Goal: Task Accomplishment & Management: Manage account settings

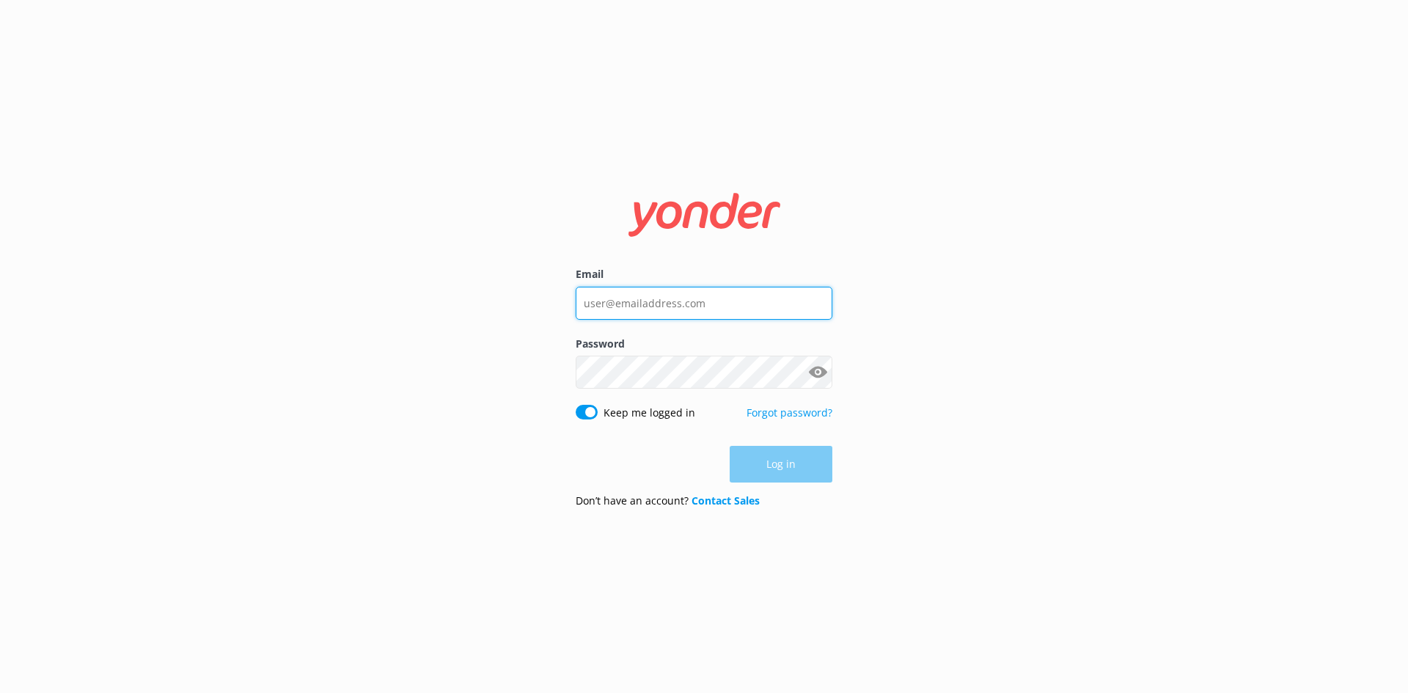
type input "[EMAIL_ADDRESS][DOMAIN_NAME]"
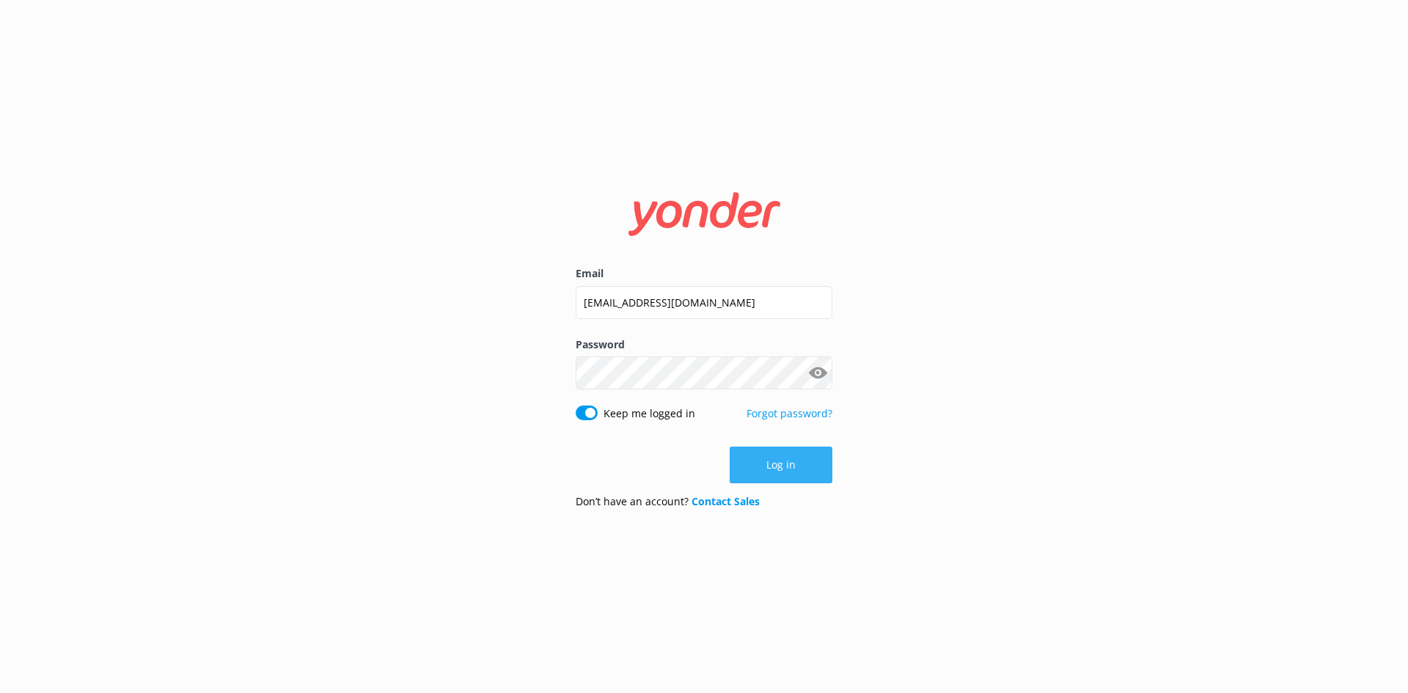
click at [779, 460] on div "Log in" at bounding box center [704, 465] width 257 height 37
click at [779, 460] on button "Log in" at bounding box center [781, 465] width 103 height 37
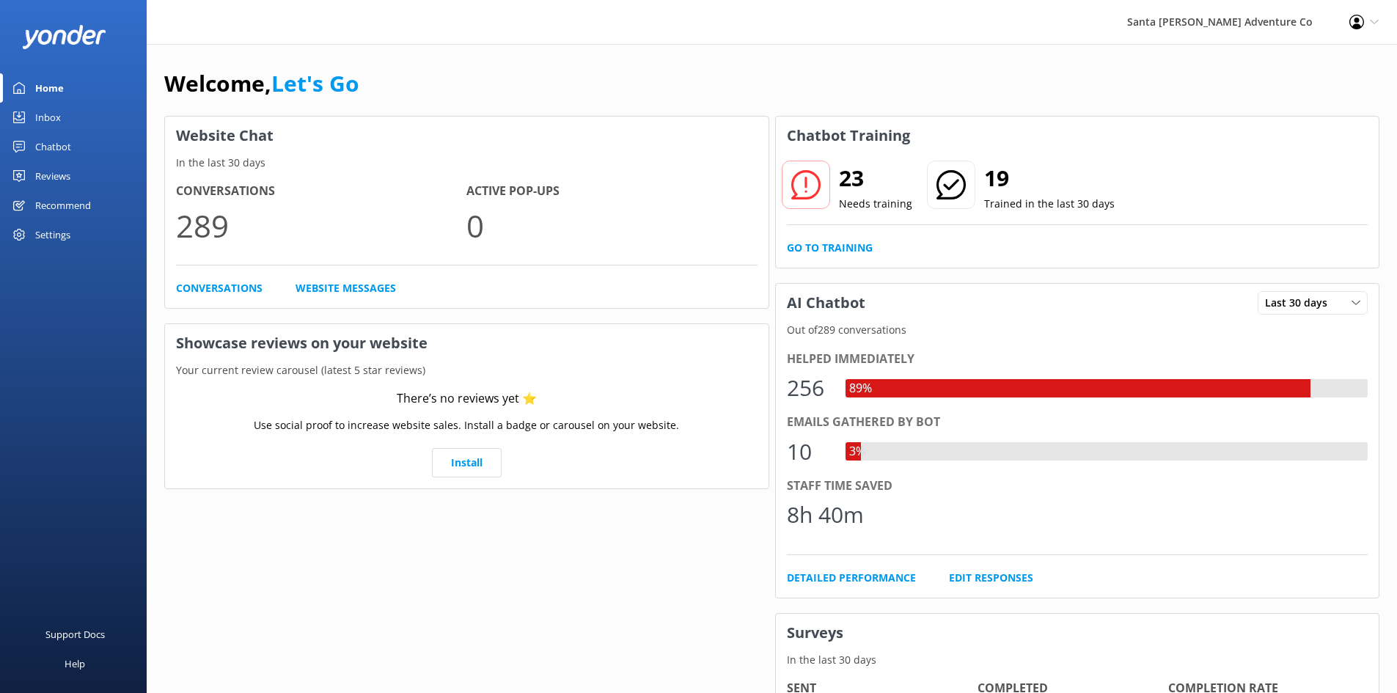
click at [54, 115] on div "Inbox" at bounding box center [48, 117] width 26 height 29
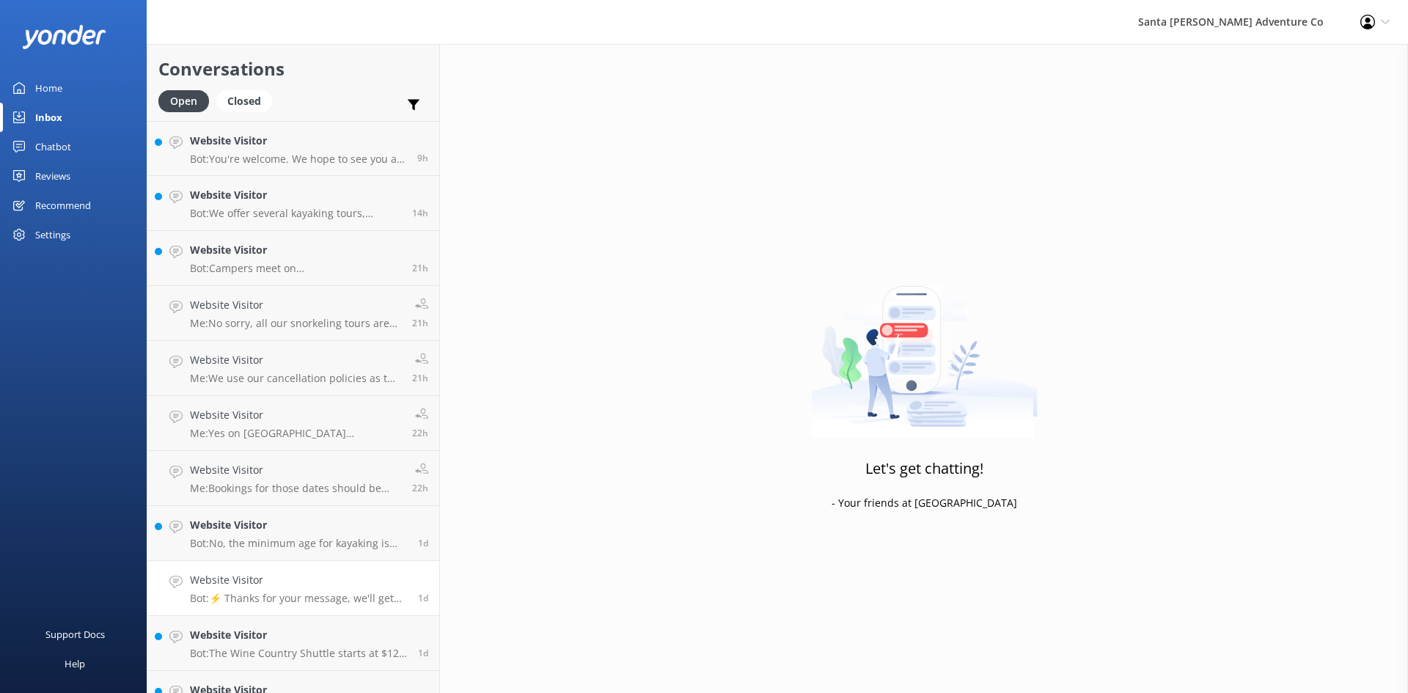
click at [290, 592] on p "Bot: ⚡ Thanks for your message, we'll get back to you as soon as we can. You're…" at bounding box center [298, 598] width 217 height 13
